Goal: Task Accomplishment & Management: Use online tool/utility

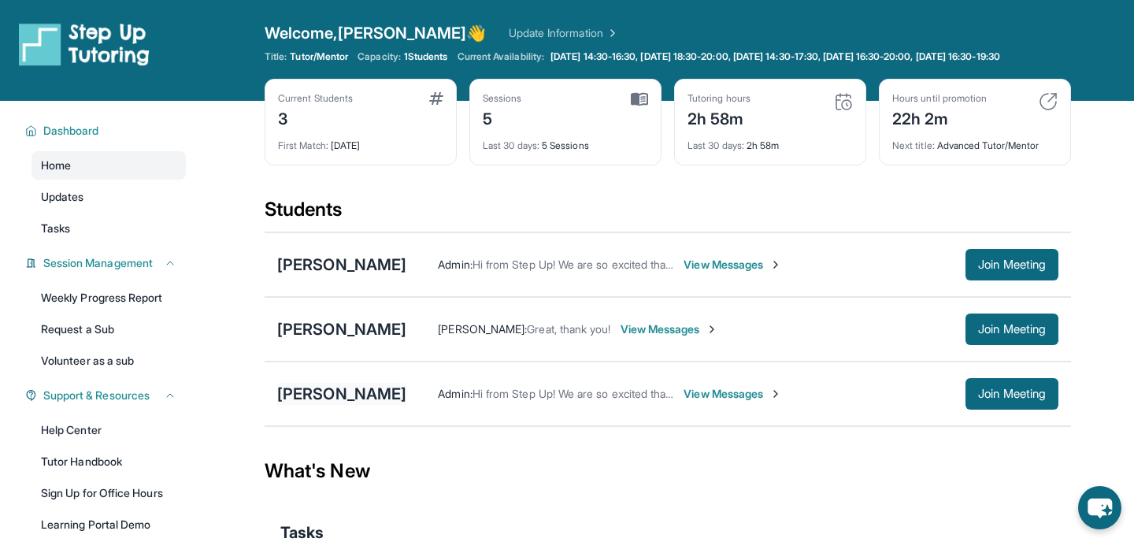
click at [347, 405] on div "[PERSON_NAME]" at bounding box center [341, 394] width 129 height 22
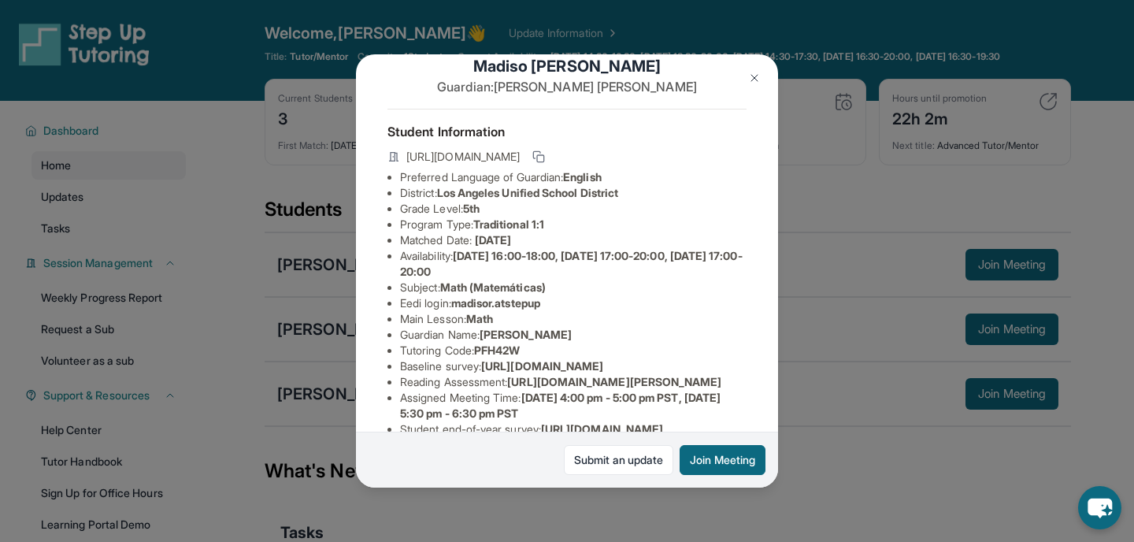
scroll to position [89, 0]
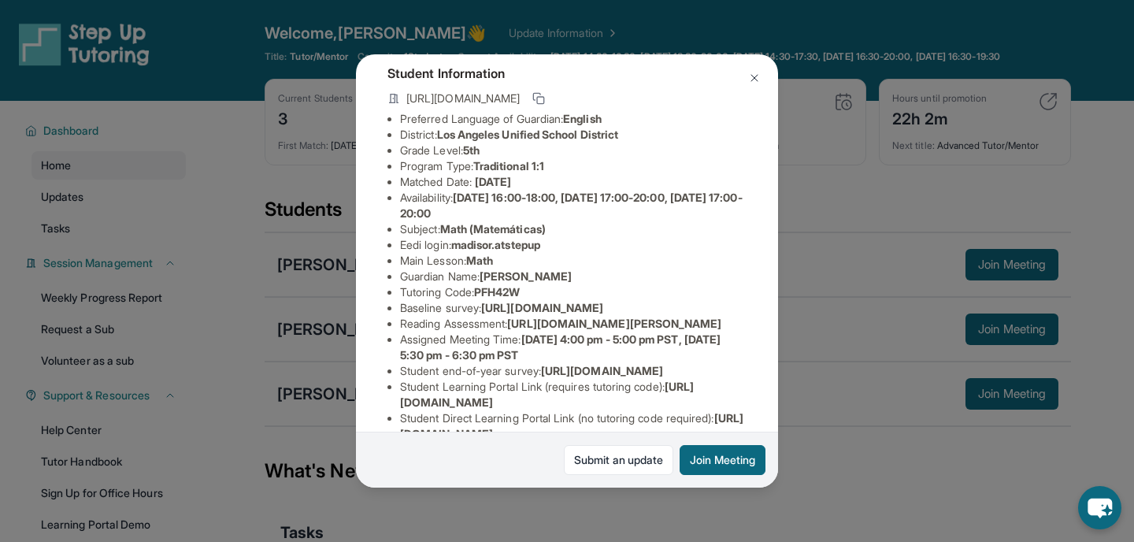
click at [795, 267] on div "[PERSON_NAME] Guardian: [PERSON_NAME] Student Information [URL][DOMAIN_NAME] Pr…" at bounding box center [567, 271] width 1134 height 542
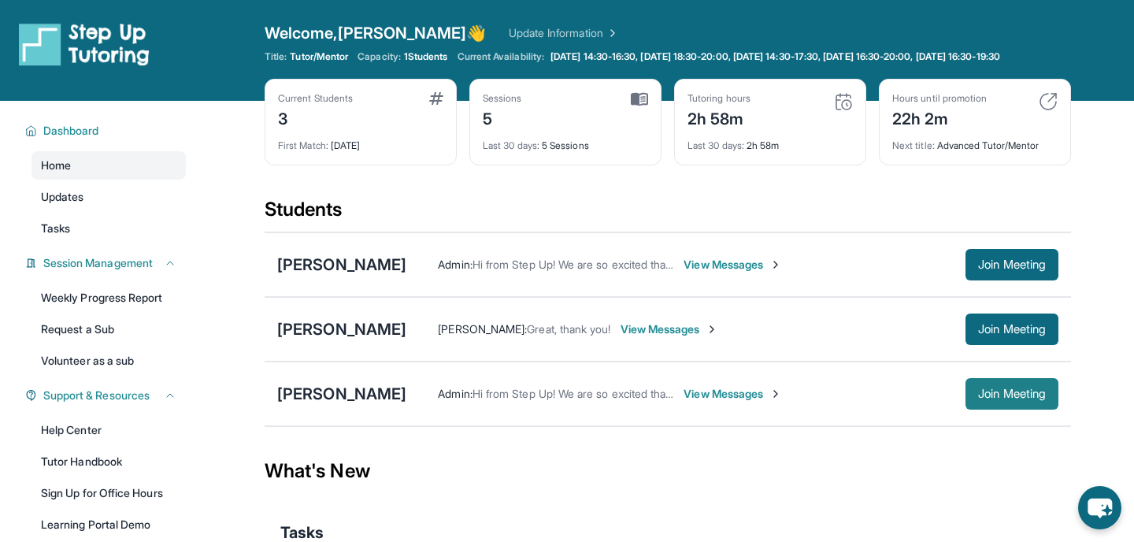
click at [1021, 409] on button "Join Meeting" at bounding box center [1011, 393] width 93 height 31
click at [347, 405] on div "[PERSON_NAME]" at bounding box center [341, 394] width 129 height 22
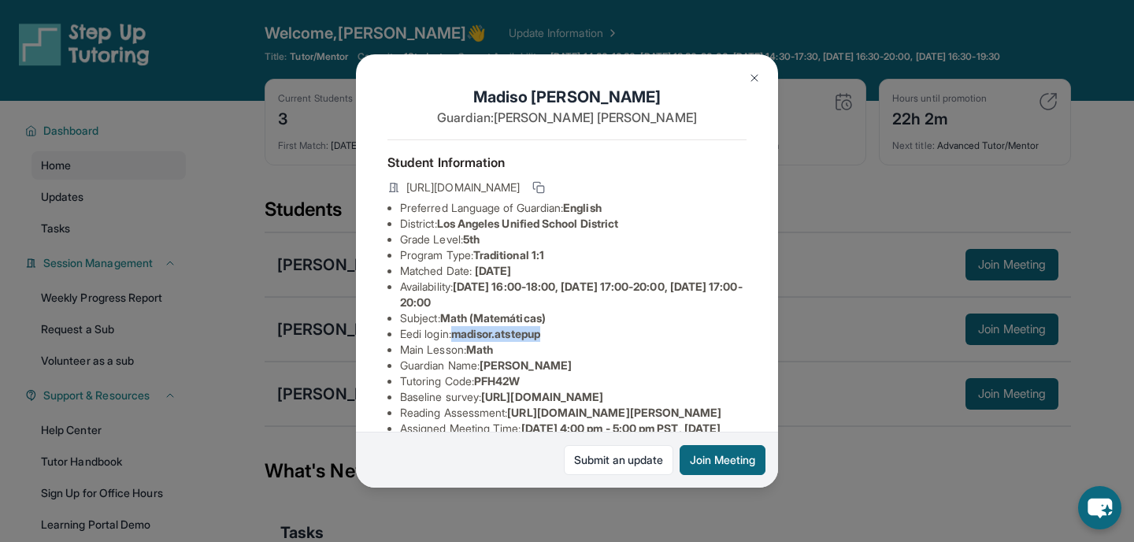
drag, startPoint x: 459, startPoint y: 336, endPoint x: 572, endPoint y: 332, distance: 113.5
click at [574, 333] on li "Eedi login : madisor.atstepup" at bounding box center [573, 334] width 346 height 16
copy span "madisor.atstepup"
click at [572, 332] on li "Eedi login : madisor.atstepup" at bounding box center [573, 334] width 346 height 16
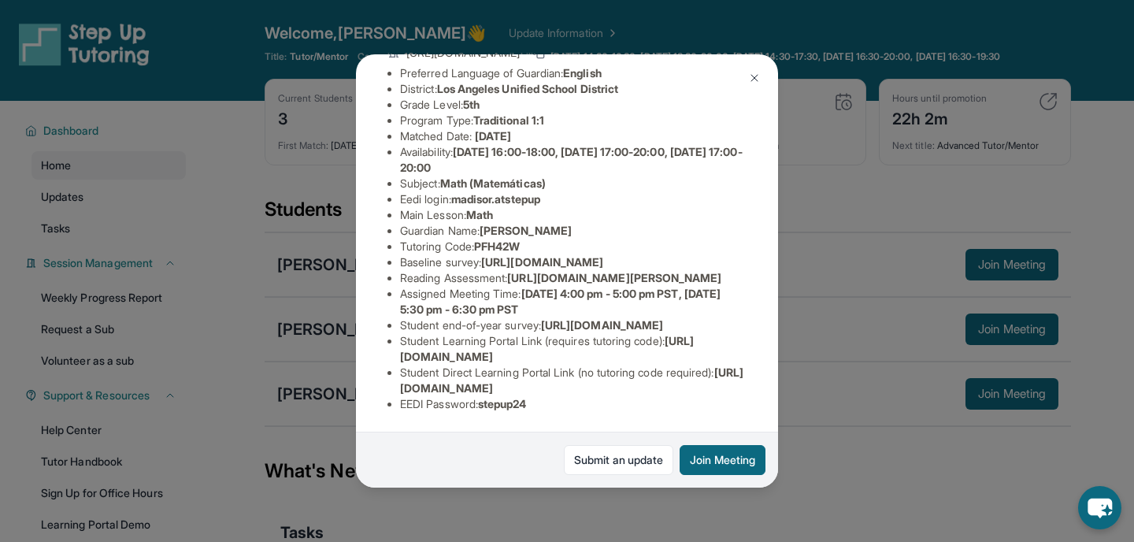
scroll to position [276, 0]
drag, startPoint x: 485, startPoint y: 406, endPoint x: 561, endPoint y: 405, distance: 76.4
click at [561, 405] on li "EEDI Password : stepup24" at bounding box center [573, 404] width 346 height 16
copy span "stepup24"
click at [561, 405] on li "EEDI Password : stepup24" at bounding box center [573, 404] width 346 height 16
